Goal: Task Accomplishment & Management: Use online tool/utility

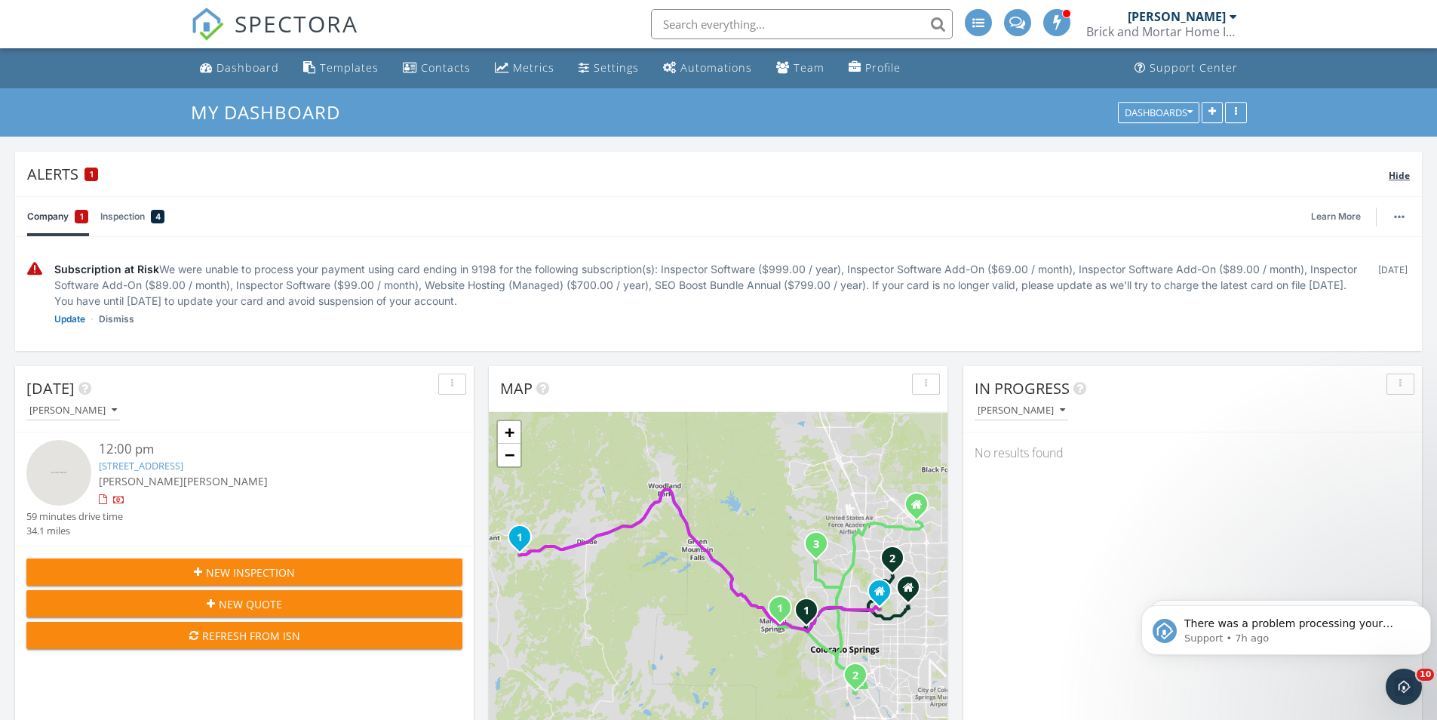
click at [1402, 170] on span "Hide" at bounding box center [1399, 175] width 21 height 13
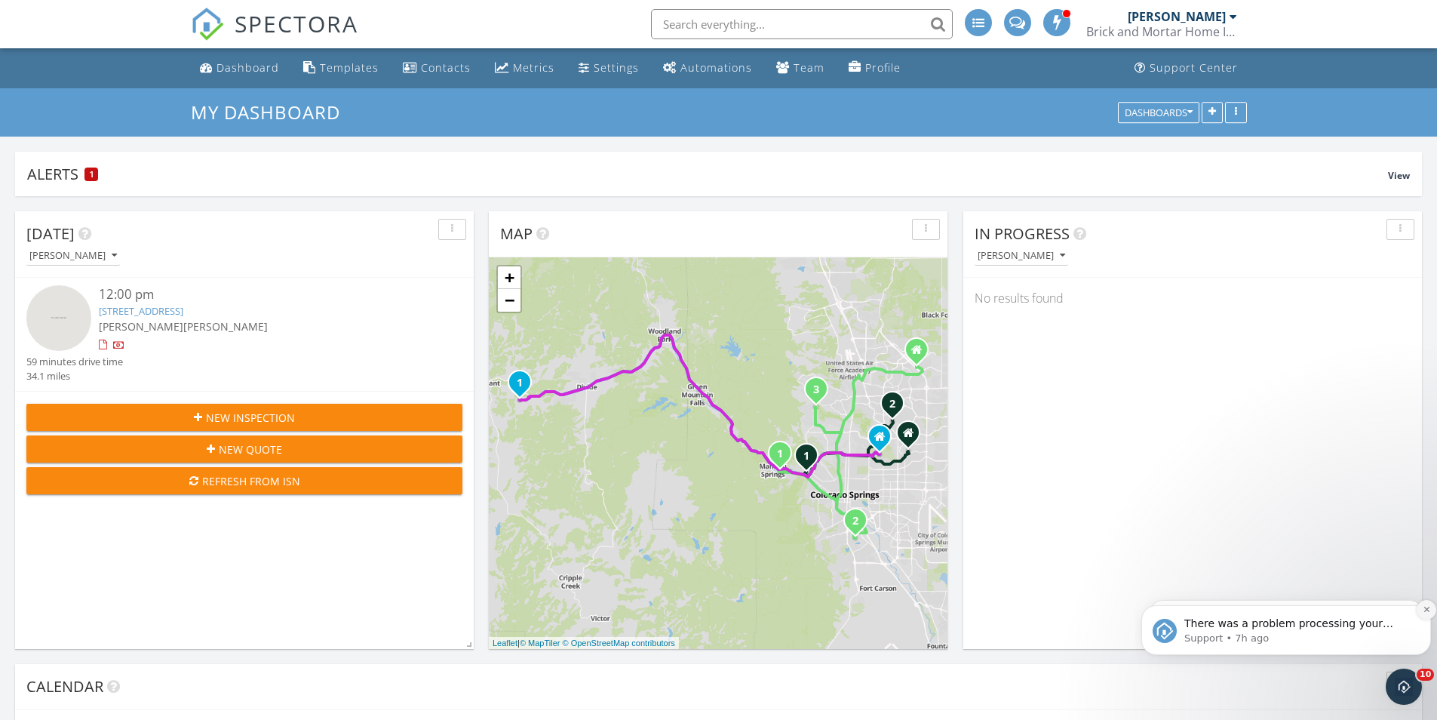
click at [1424, 606] on icon "Dismiss notification" at bounding box center [1427, 609] width 8 height 8
click at [1424, 607] on icon "Dismiss notification" at bounding box center [1427, 610] width 7 height 7
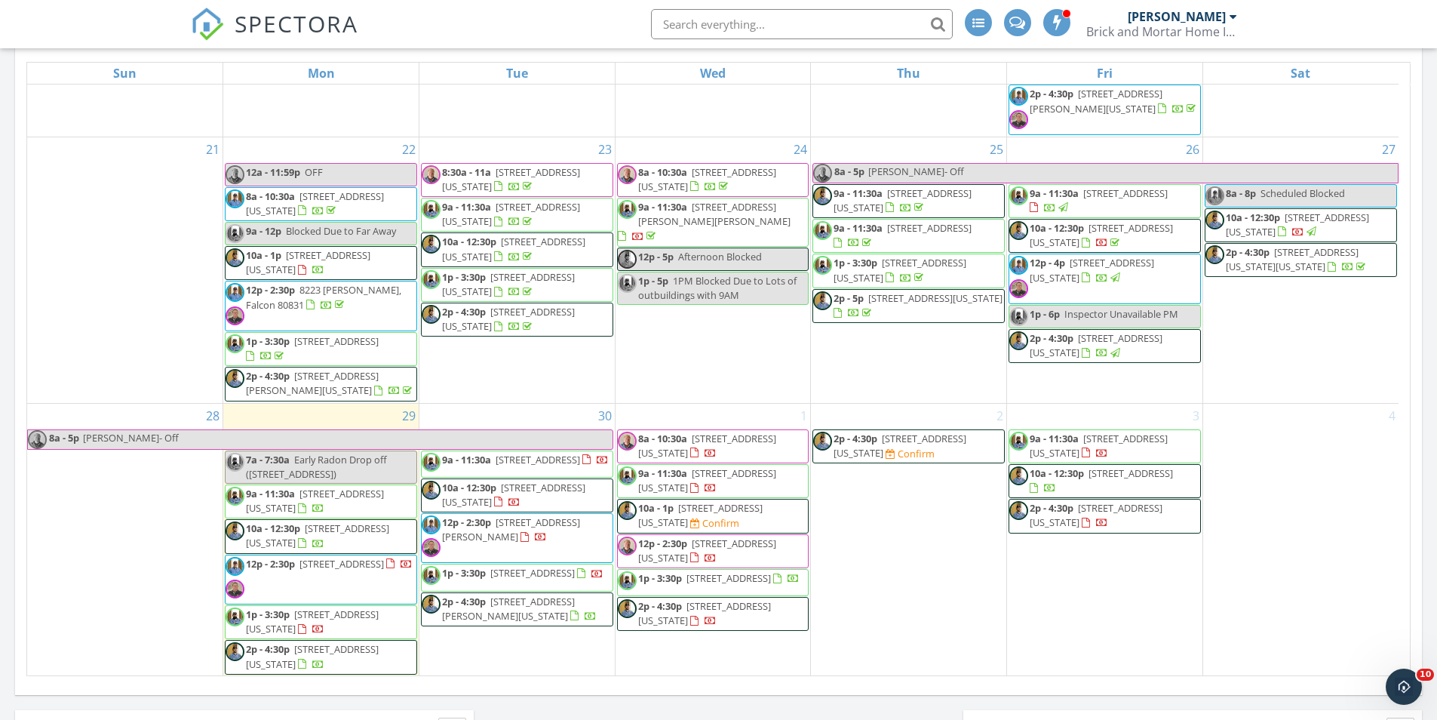
scroll to position [739, 0]
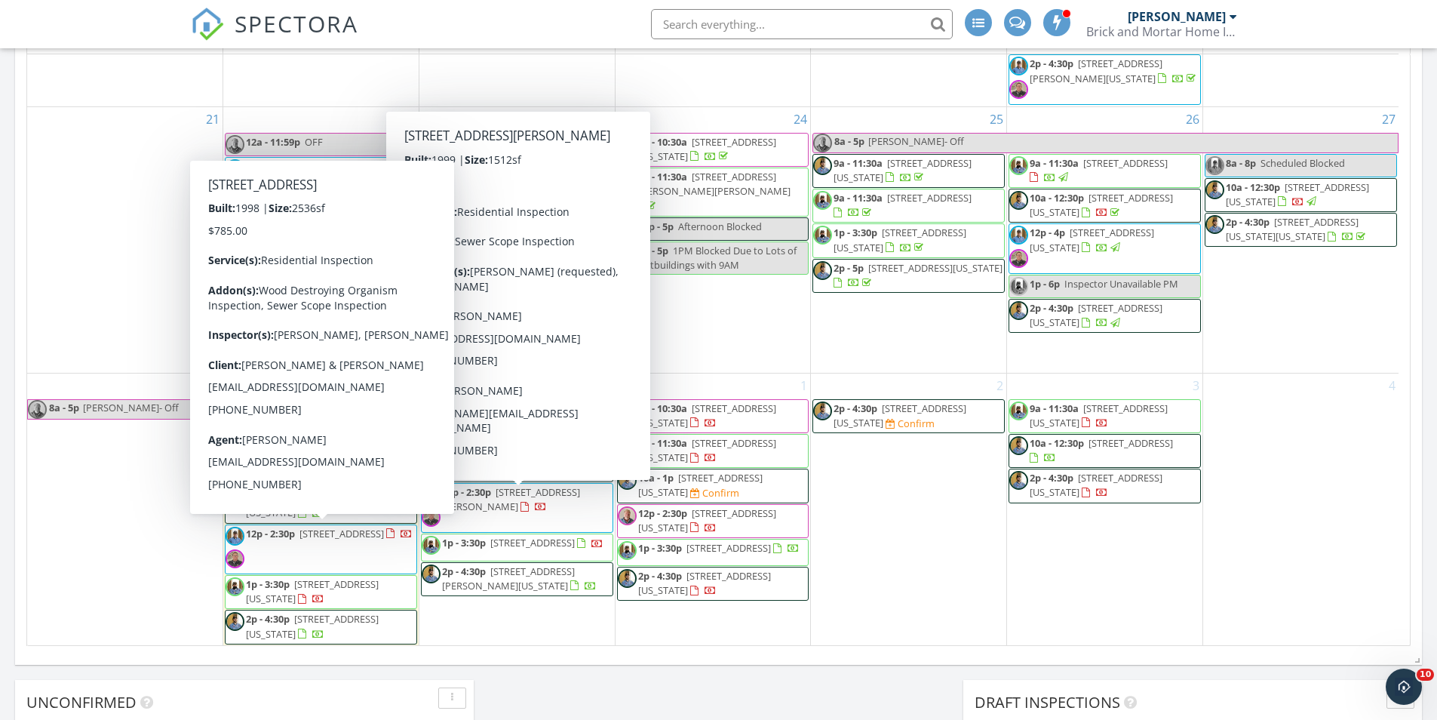
click at [290, 537] on span "12p - 2:30p" at bounding box center [270, 534] width 49 height 14
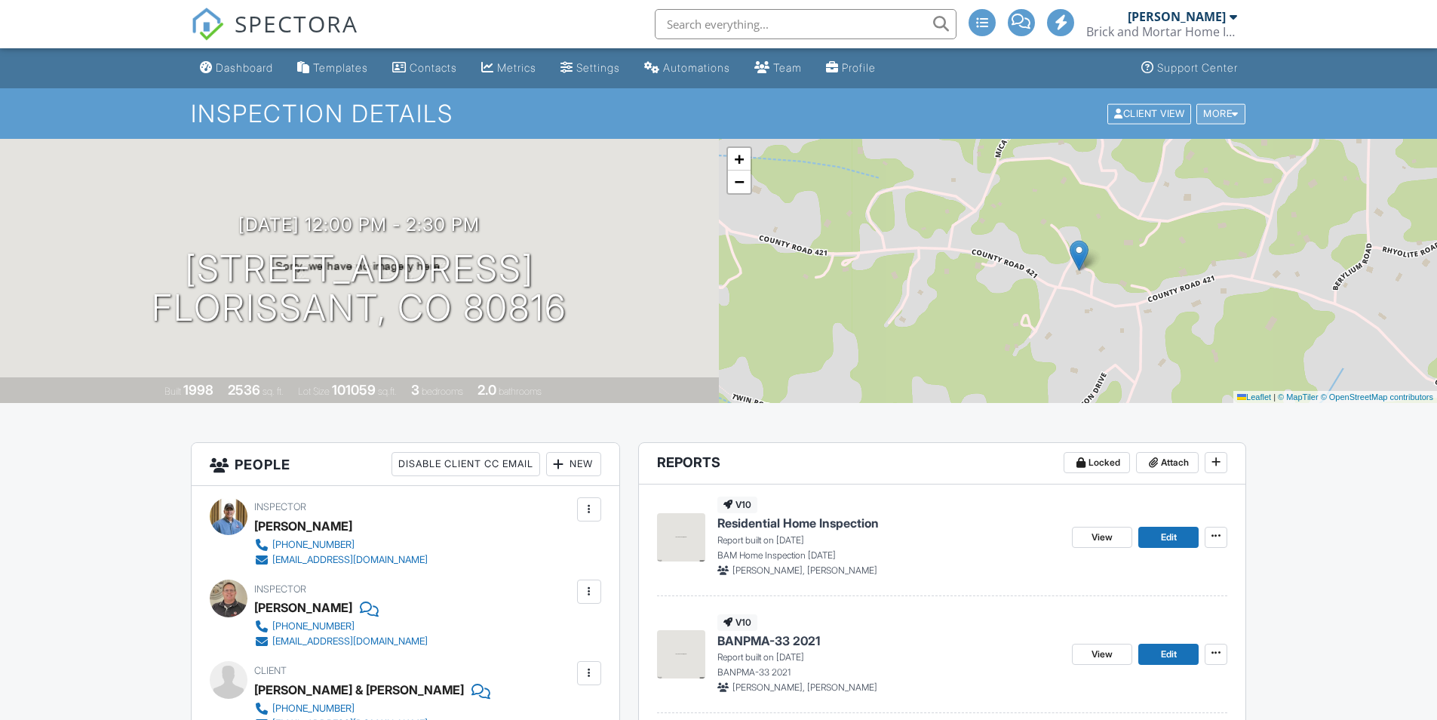
click at [1215, 113] on div "More" at bounding box center [1220, 113] width 49 height 20
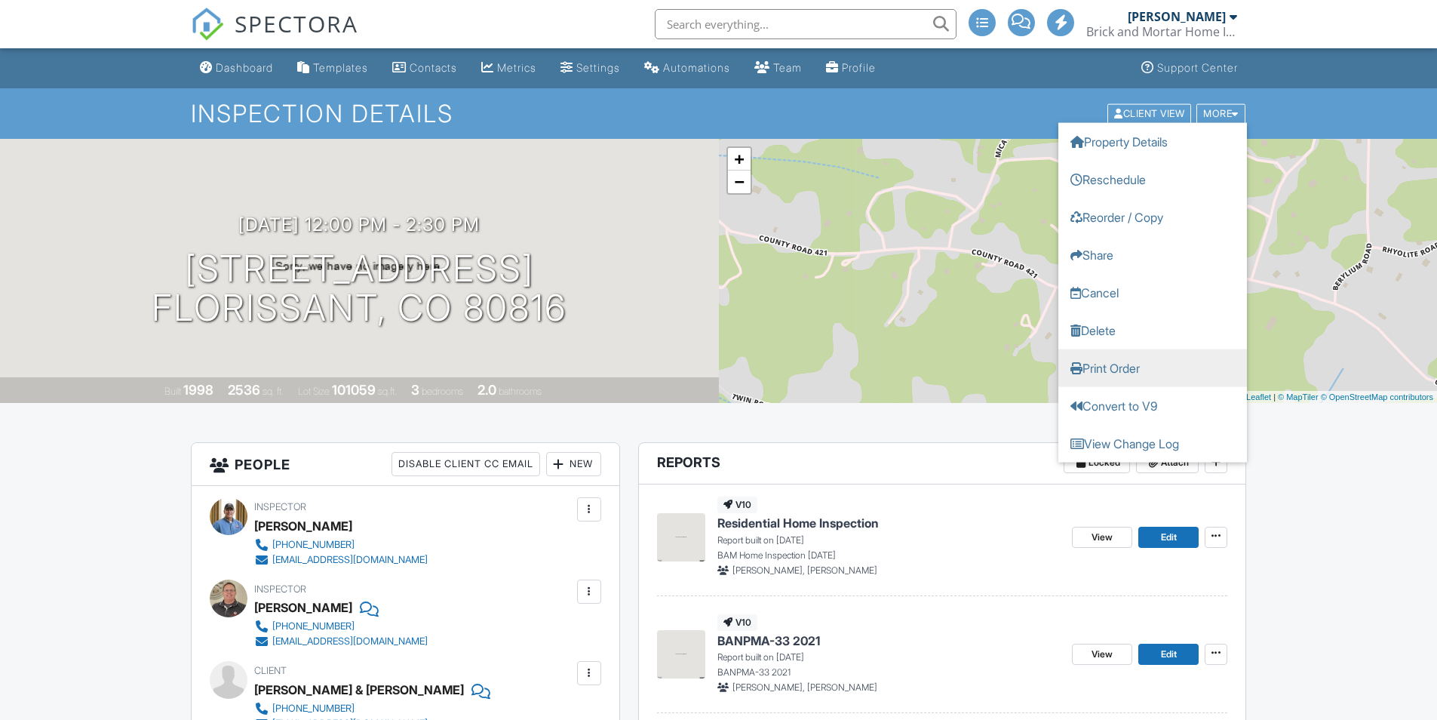
click at [1112, 362] on link "Print Order" at bounding box center [1152, 368] width 189 height 38
